Goal: Find specific page/section: Find specific page/section

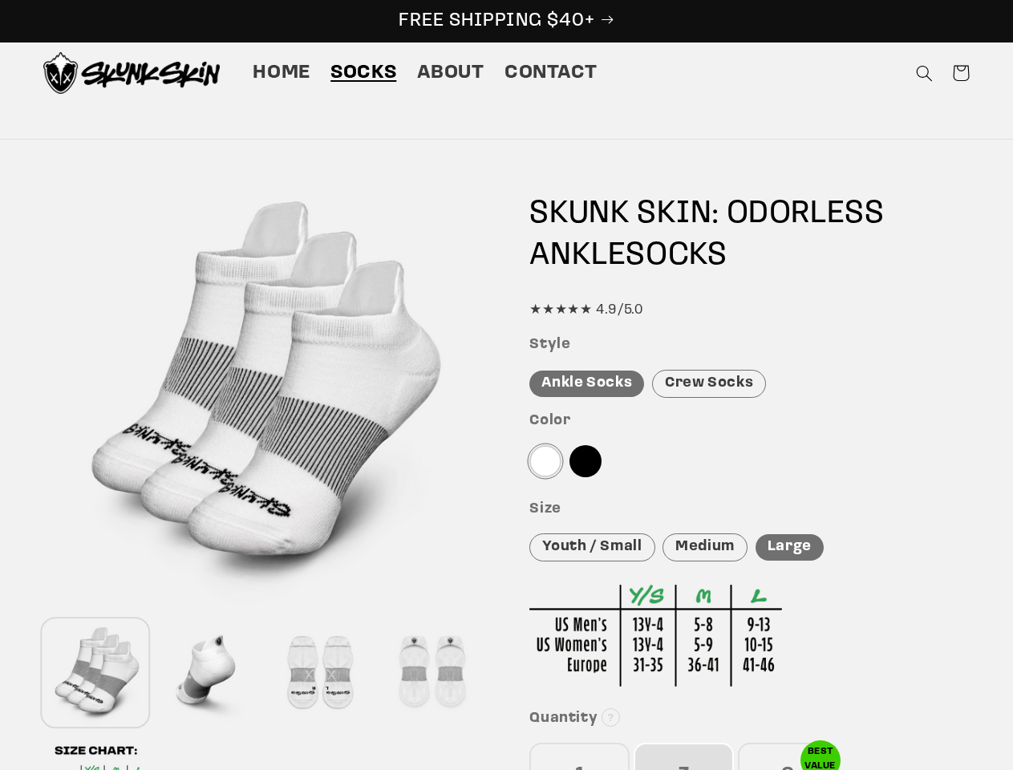
click at [924, 73] on icon "Search" at bounding box center [924, 73] width 17 height 17
click at [926, 92] on div "Search" at bounding box center [923, 91] width 101 height 1
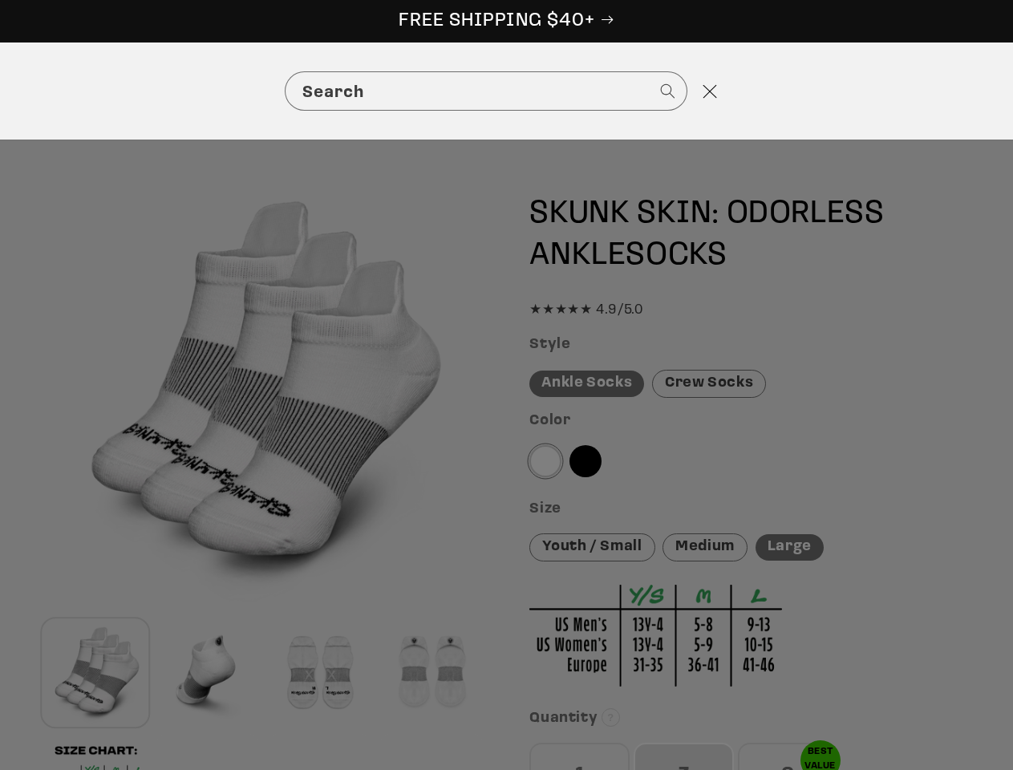
click at [0, 91] on div "Search" at bounding box center [0, 91] width 0 height 0
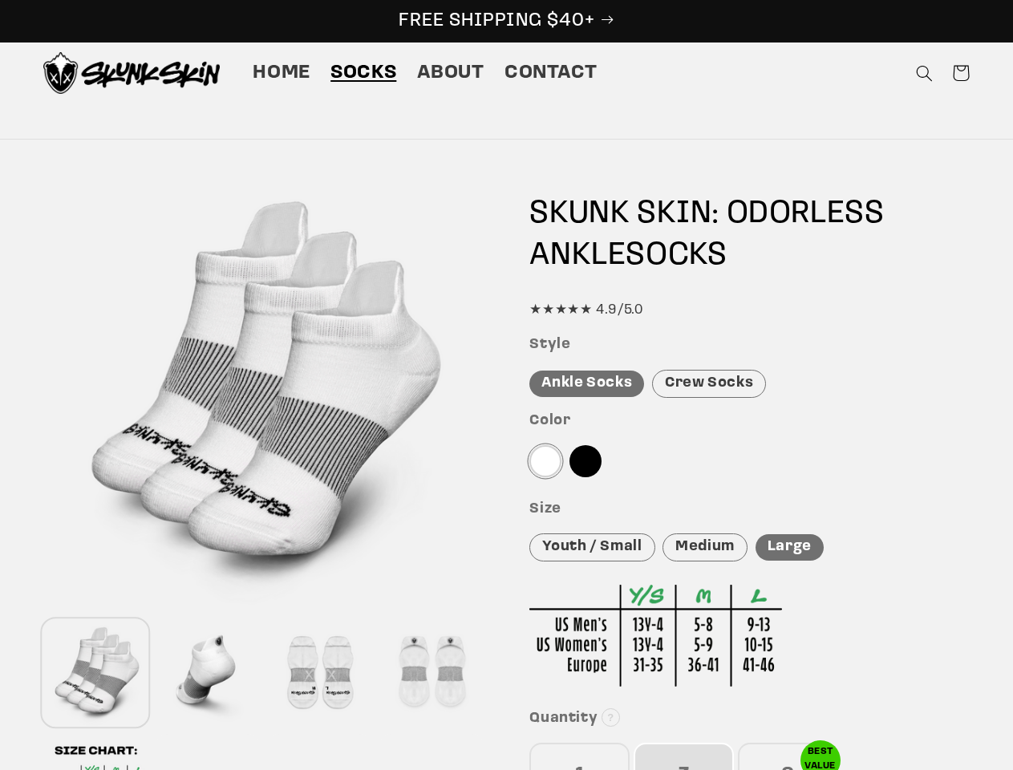
click at [208, 673] on div at bounding box center [208, 673] width 104 height 106
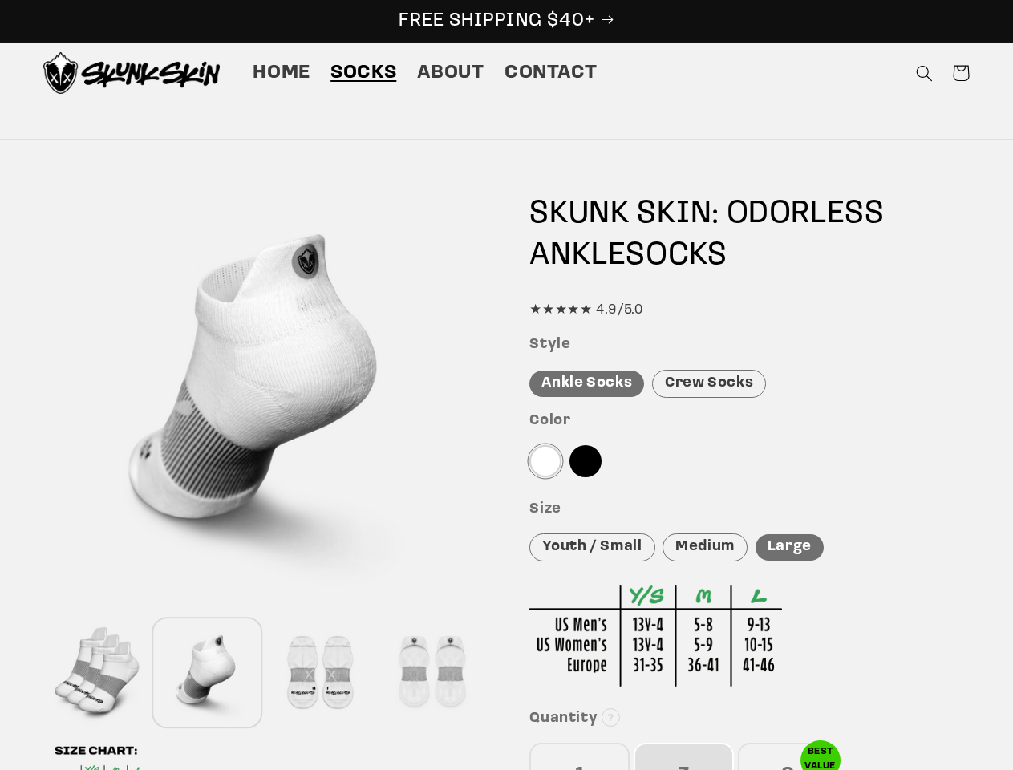
click at [319, 673] on div at bounding box center [319, 673] width 104 height 106
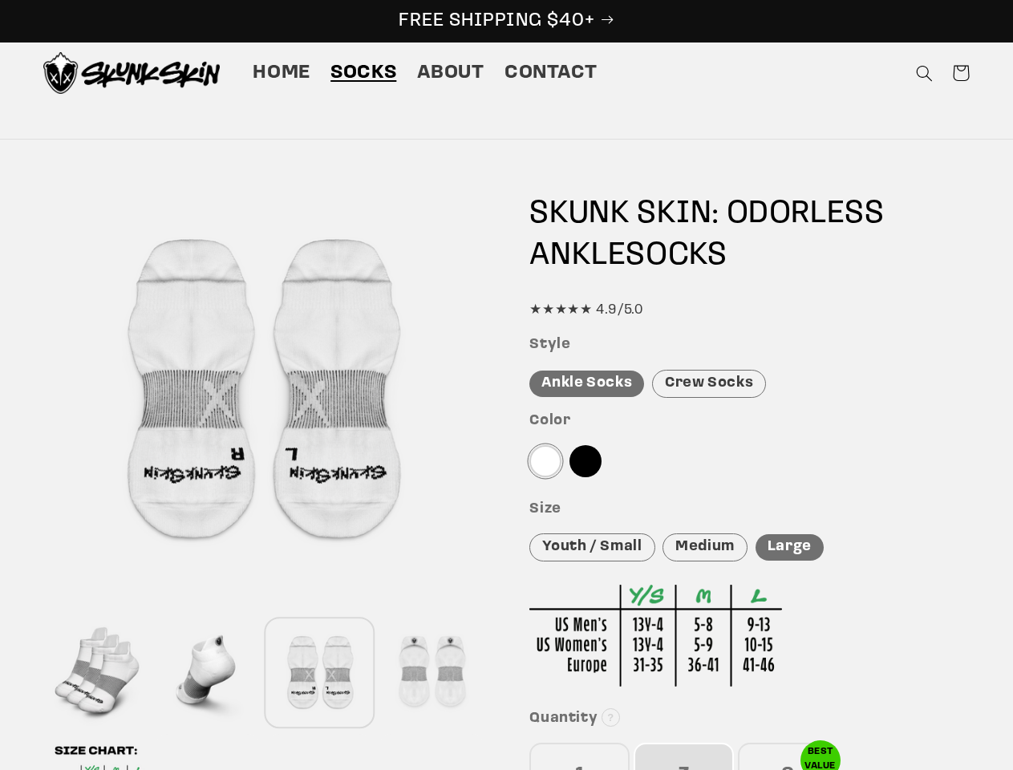
click at [431, 673] on div at bounding box center [431, 673] width 104 height 106
